Goal: Task Accomplishment & Management: Use online tool/utility

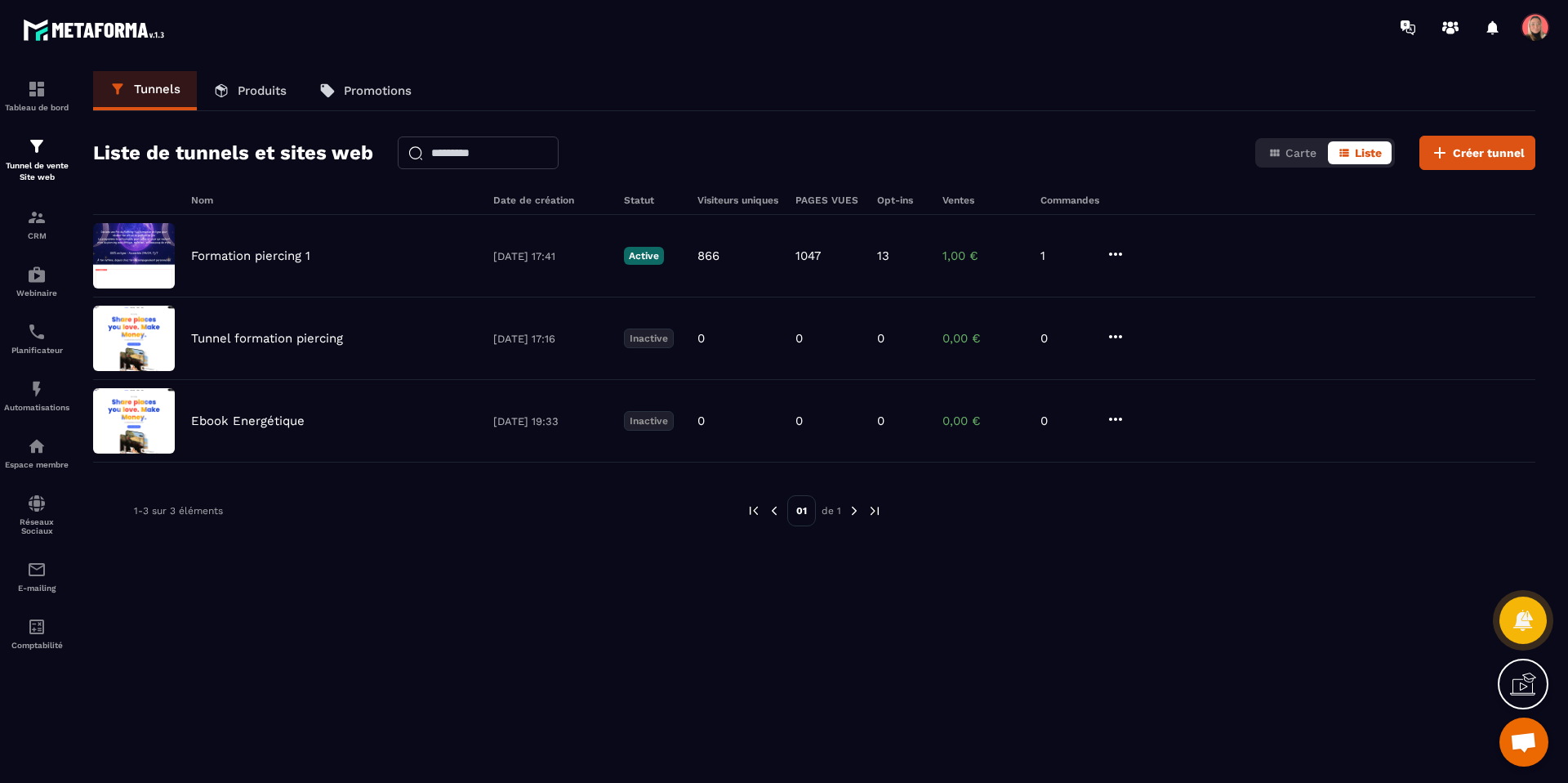
scroll to position [8957, 0]
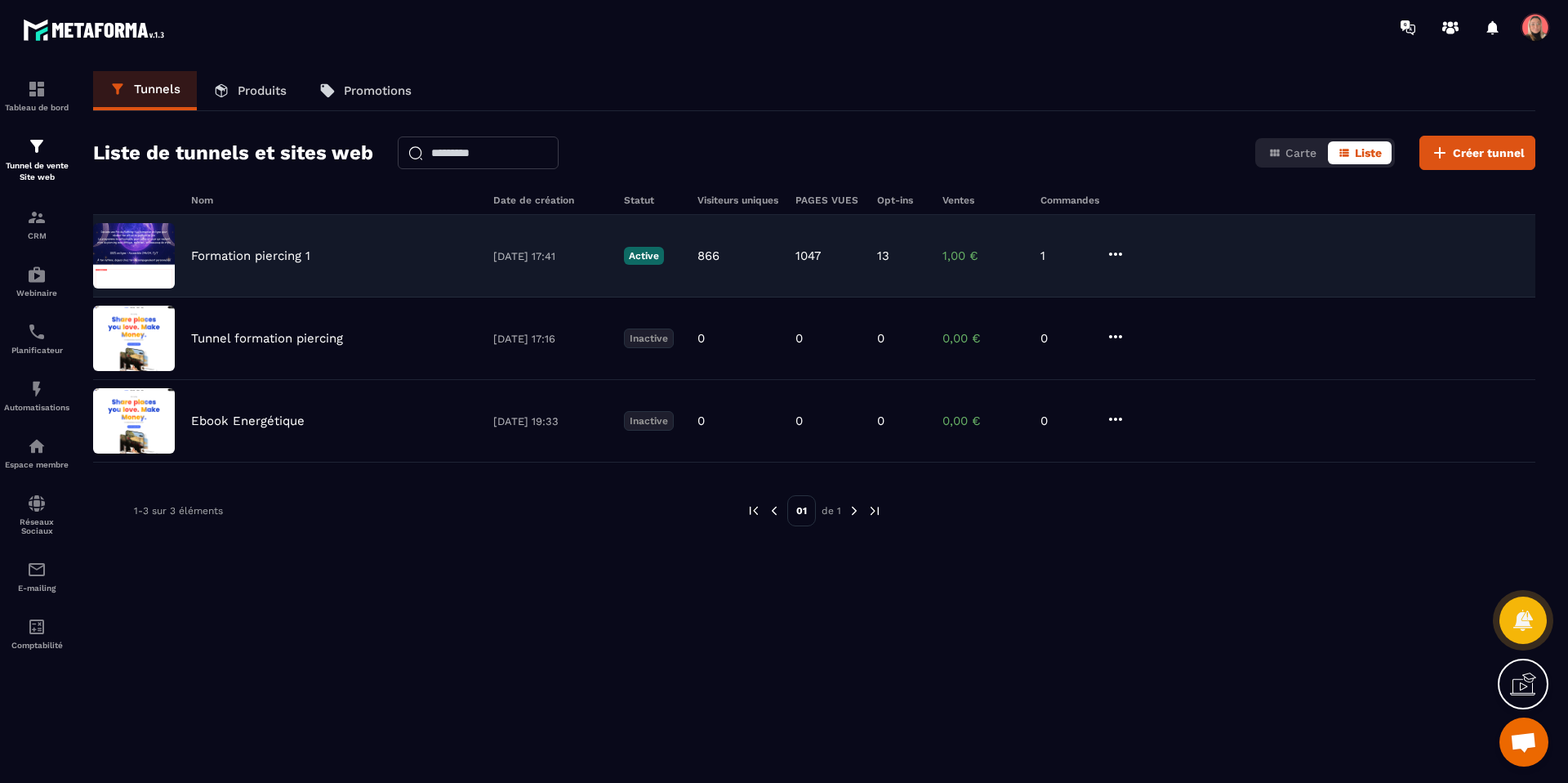
click at [217, 258] on p "Formation piercing 1" at bounding box center [251, 256] width 119 height 15
click at [160, 255] on img at bounding box center [134, 256] width 82 height 65
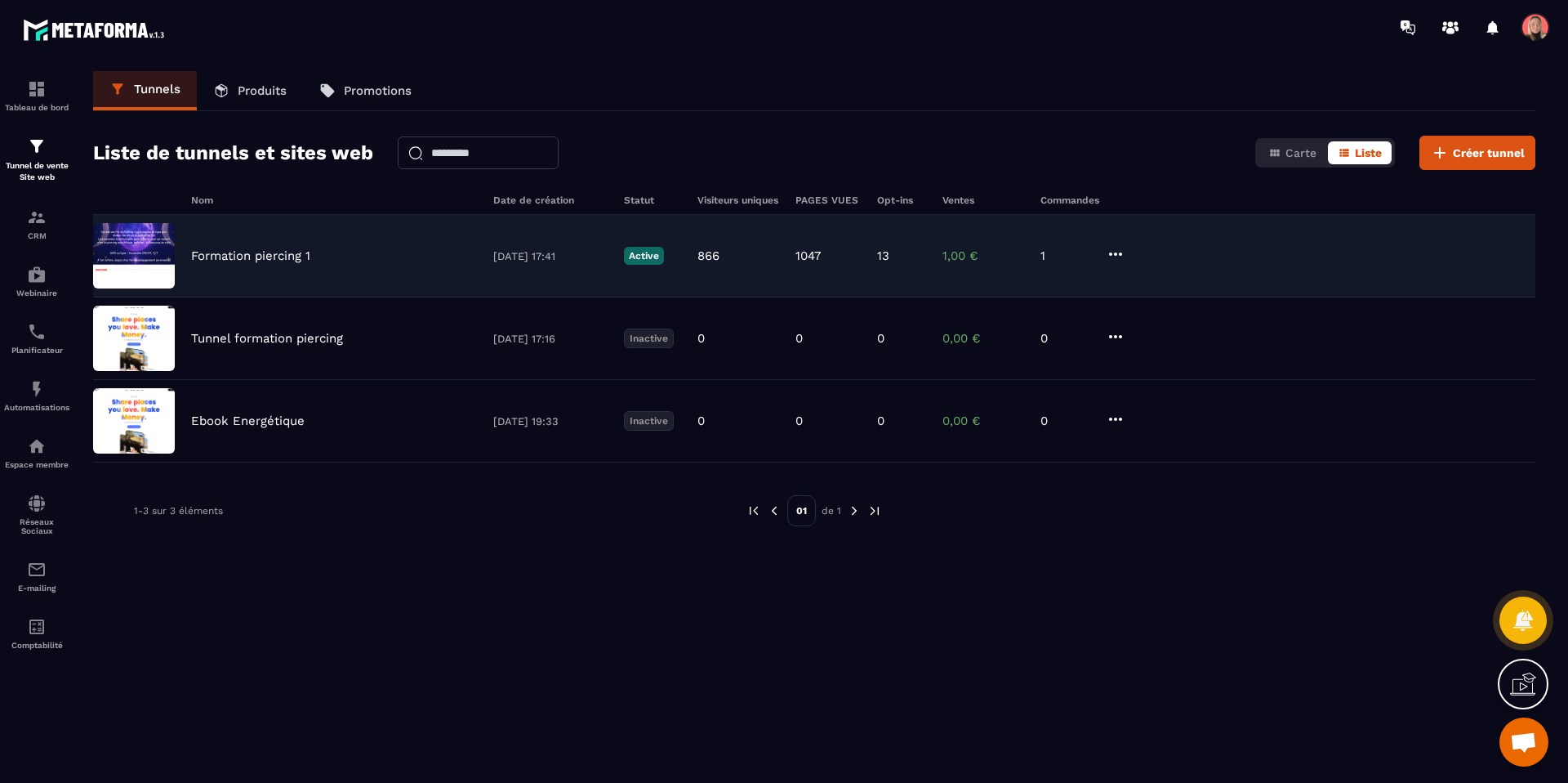
click at [160, 255] on img at bounding box center [134, 256] width 82 height 65
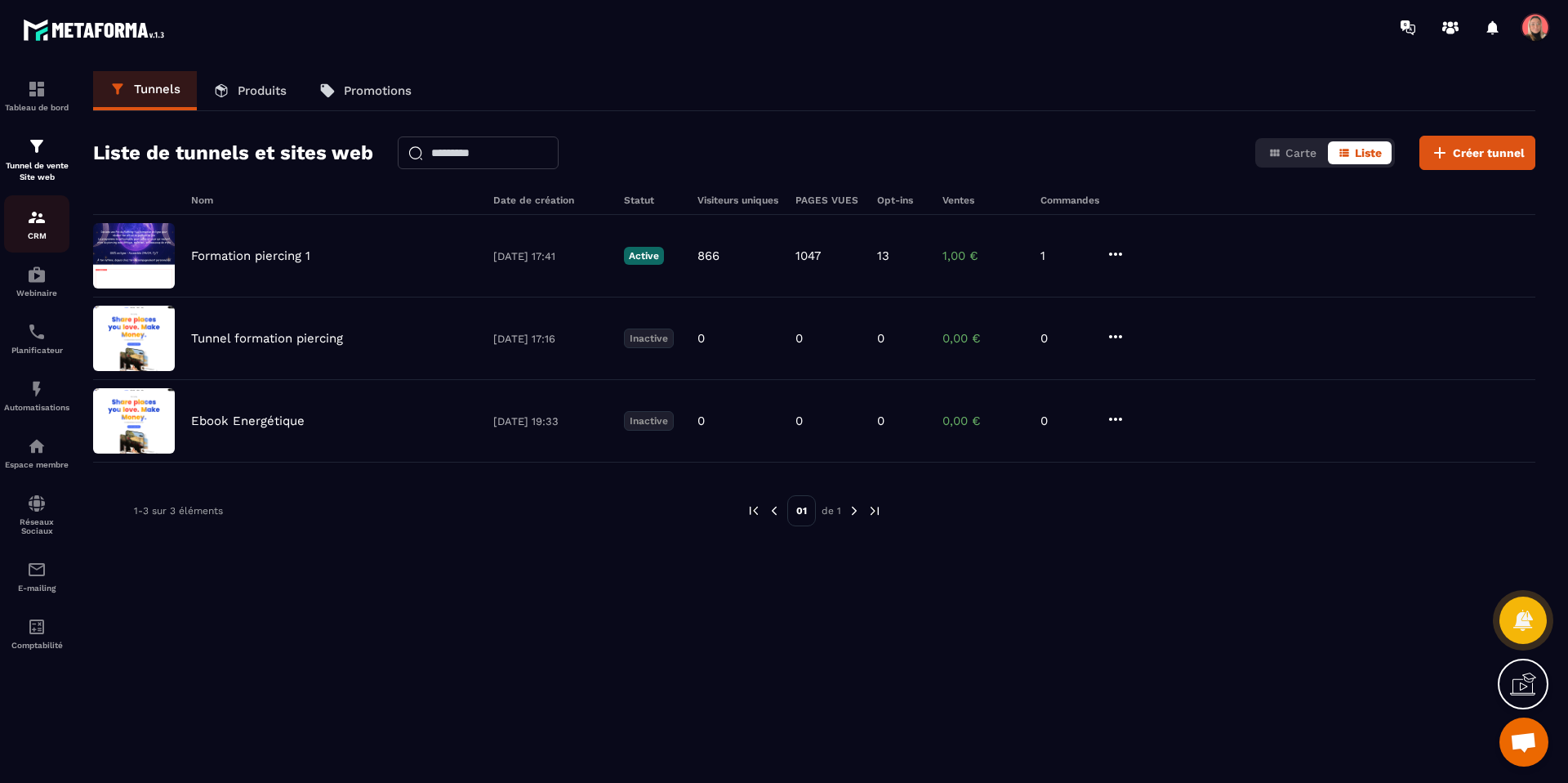
click at [51, 239] on p "CRM" at bounding box center [36, 236] width 65 height 9
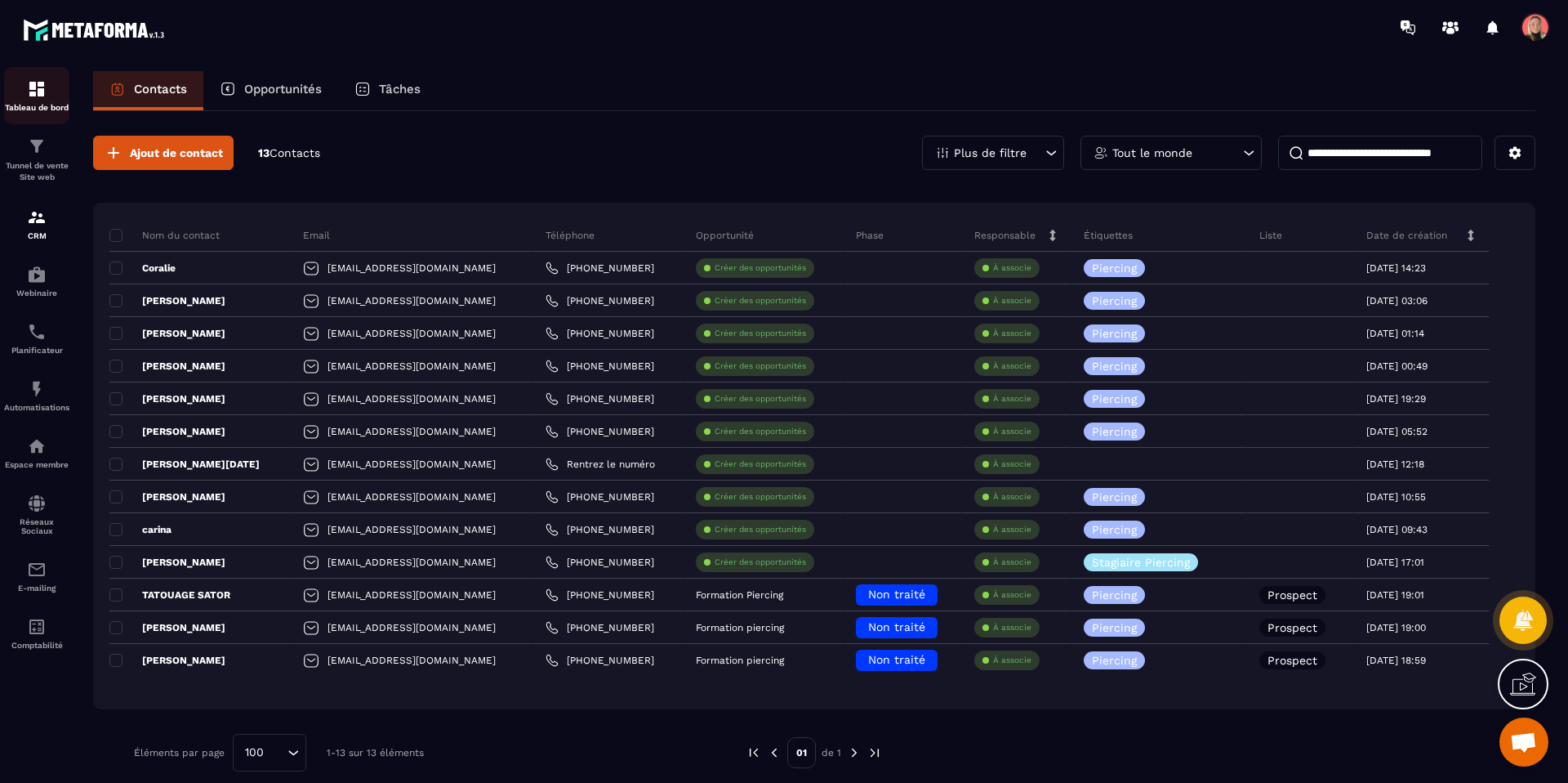
click at [43, 105] on p "Tableau de bord" at bounding box center [36, 107] width 65 height 9
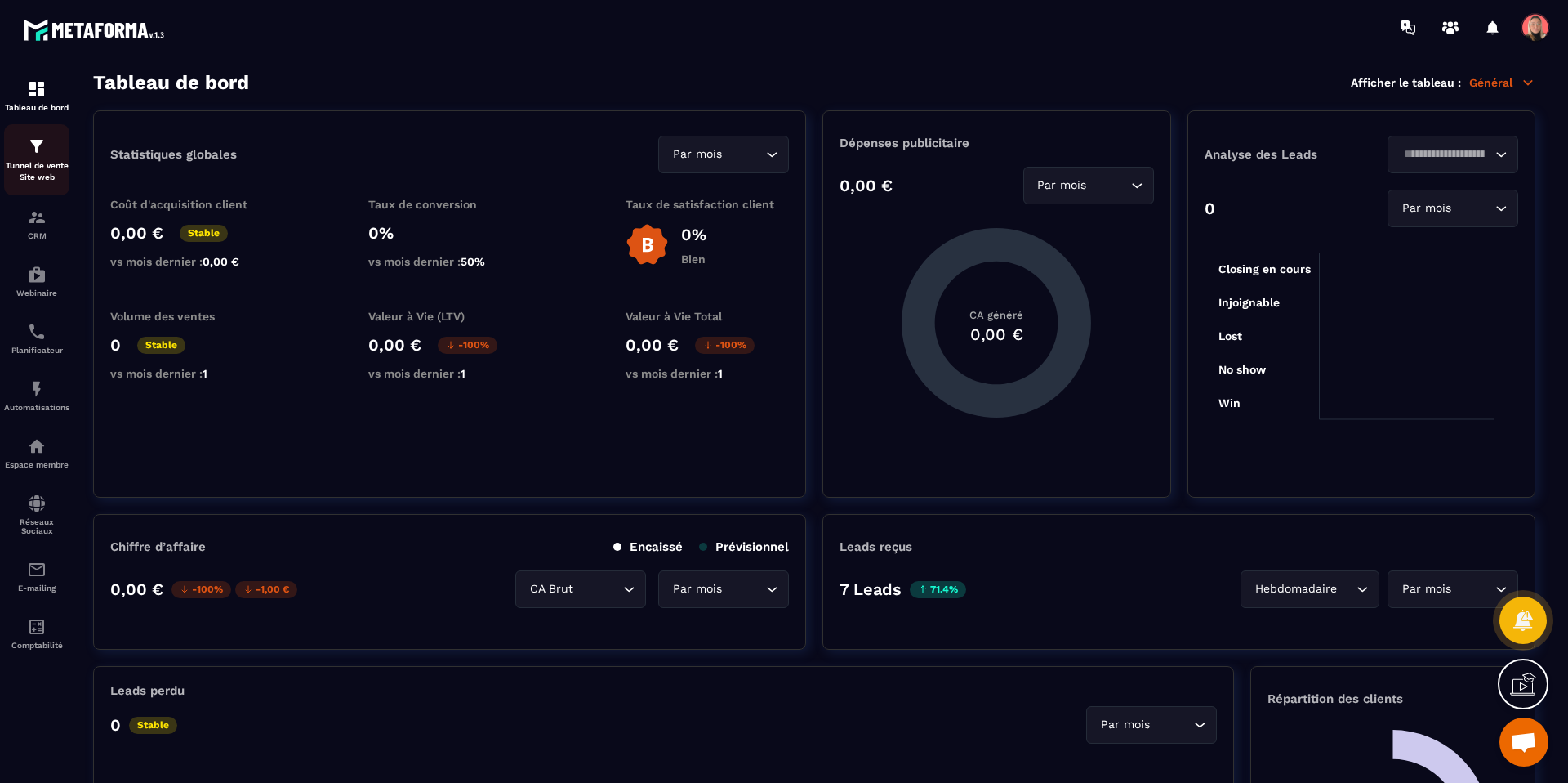
click at [39, 158] on div "Tunnel de vente Site web" at bounding box center [36, 160] width 65 height 47
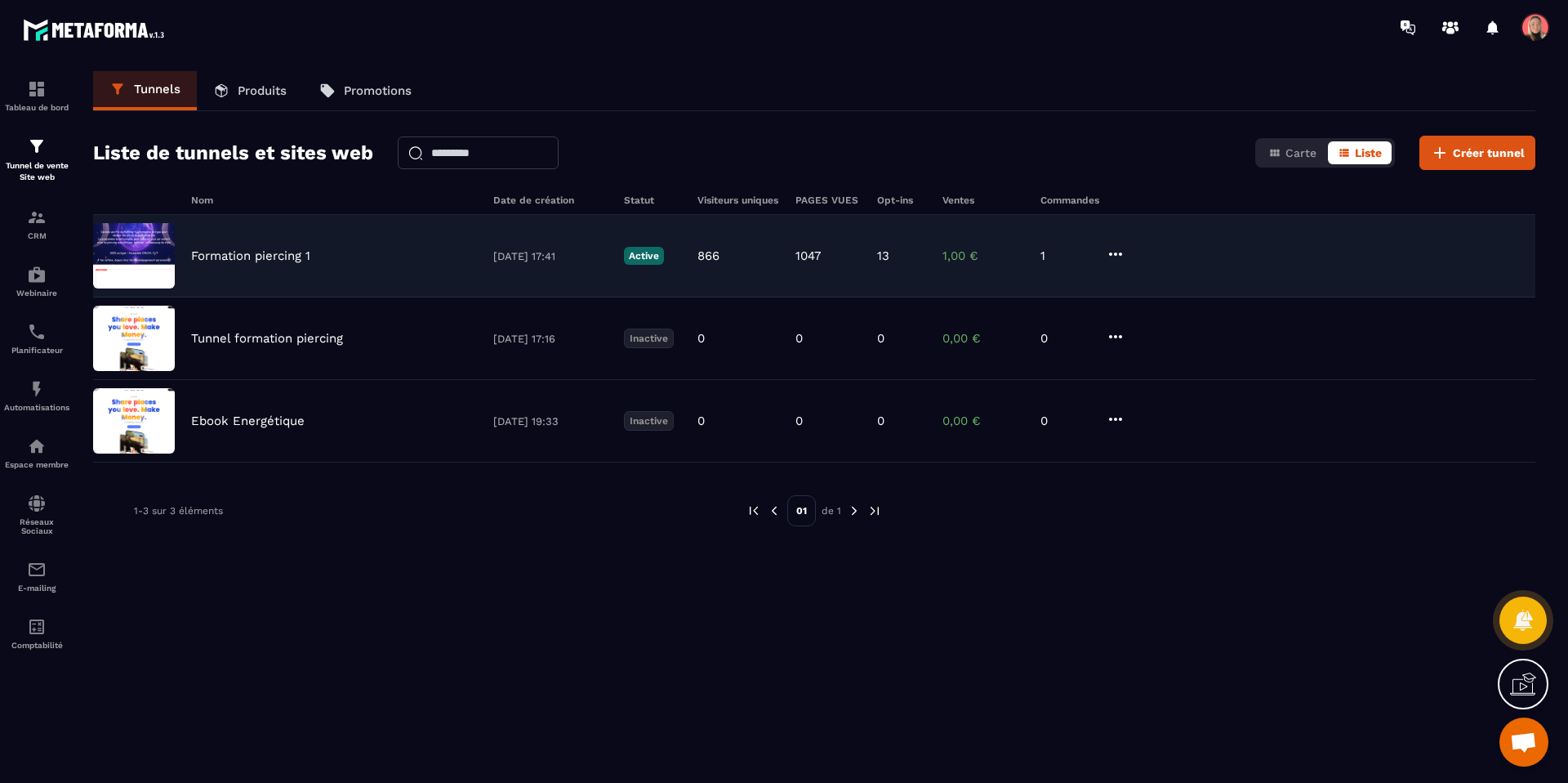
click at [137, 261] on img at bounding box center [134, 256] width 82 height 65
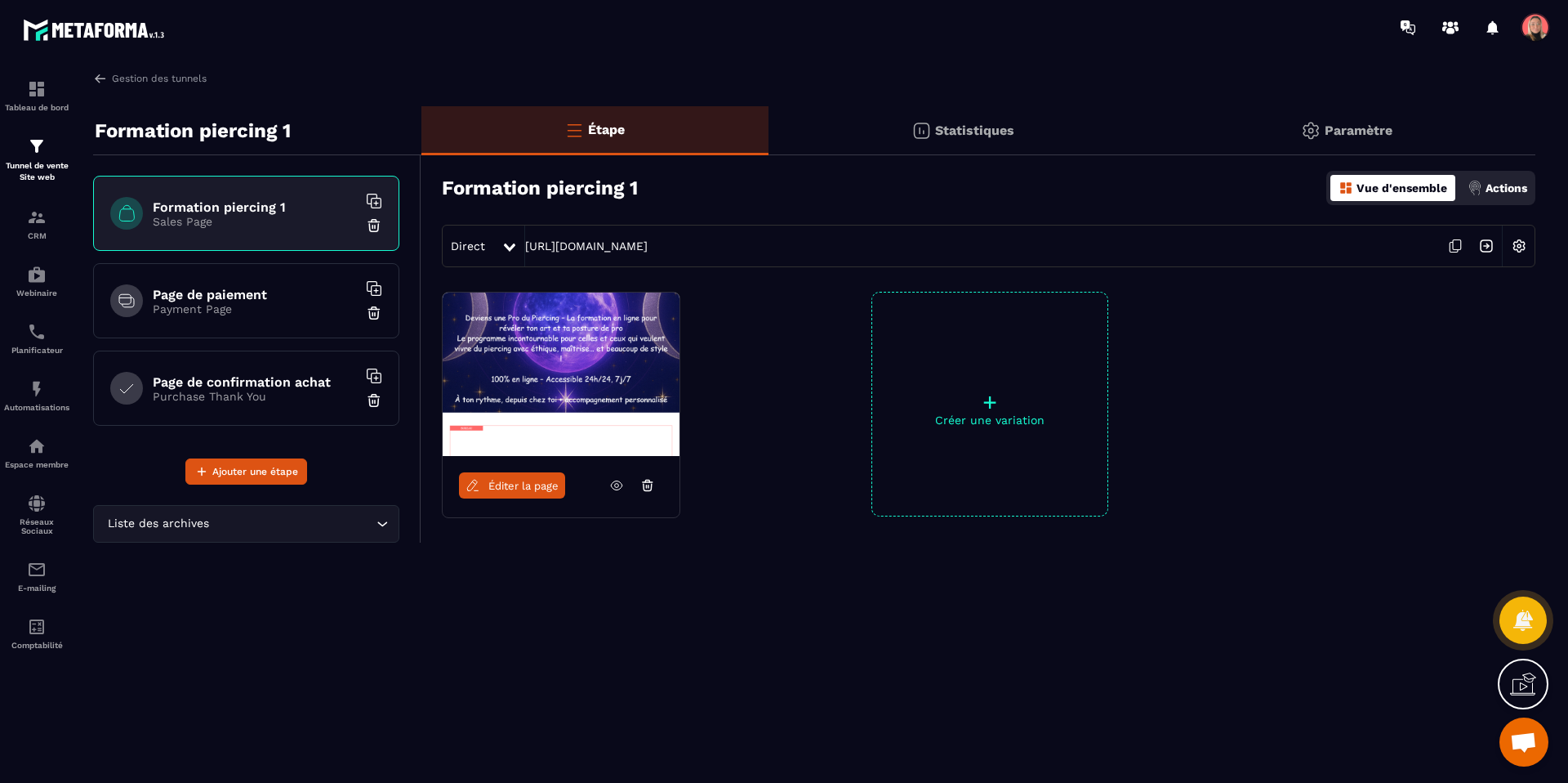
click at [512, 480] on span "Éditer la page" at bounding box center [522, 485] width 70 height 12
